Goal: Book appointment/travel/reservation

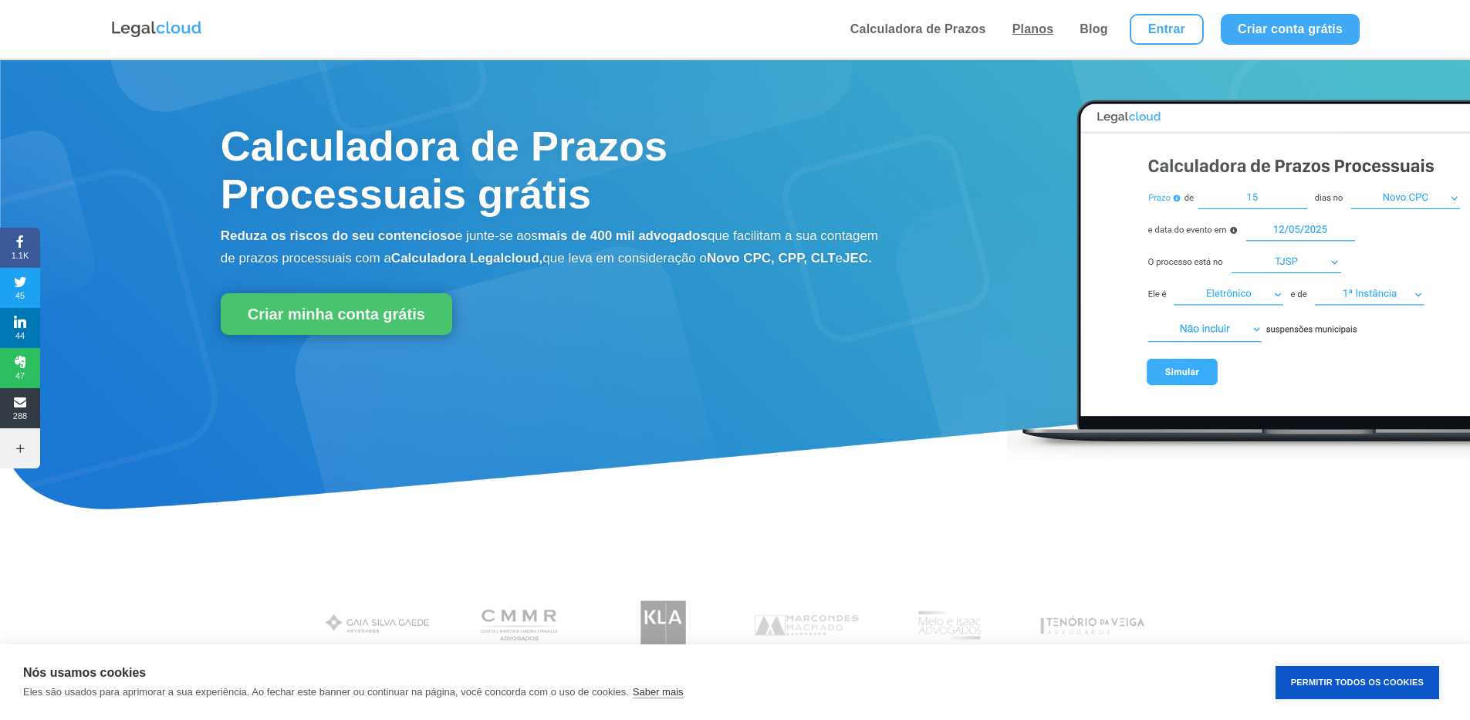
click at [1022, 35] on link "Planos" at bounding box center [1033, 29] width 51 height 59
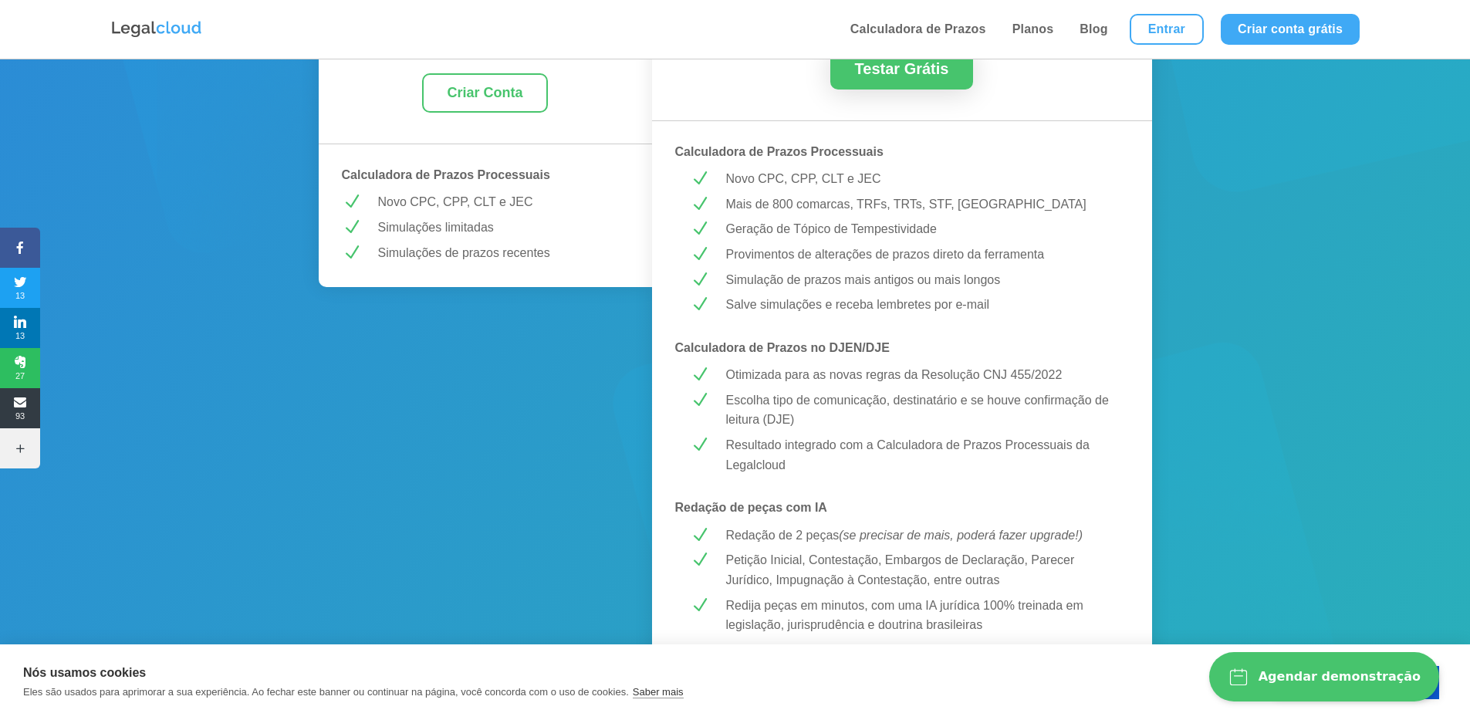
click at [1397, 675] on div "Agendar demonstração" at bounding box center [1339, 676] width 162 height 15
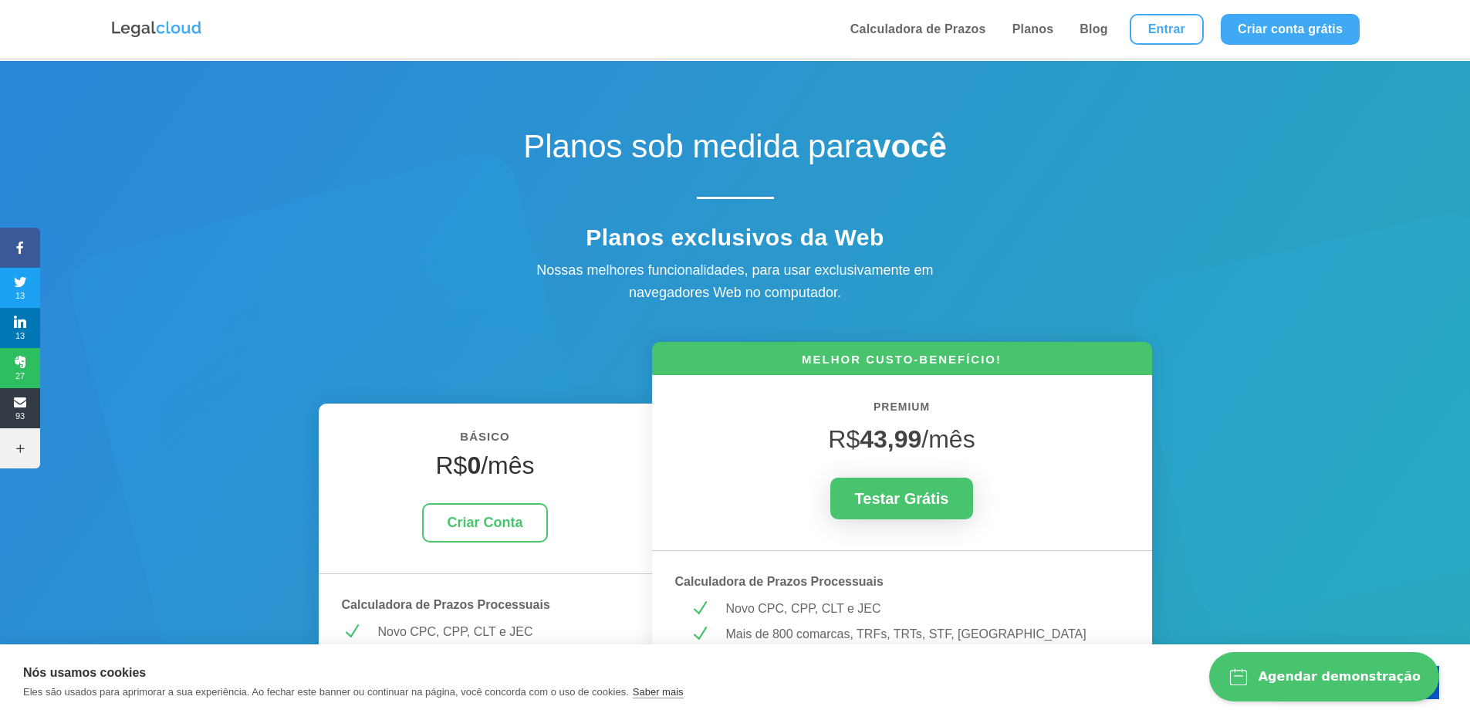
click at [1440, 695] on div "Permitir Todos os Cookies" at bounding box center [1360, 682] width 171 height 37
click at [1437, 695] on button "Permitir Todos os Cookies" at bounding box center [1357, 682] width 164 height 33
